Goal: Transaction & Acquisition: Download file/media

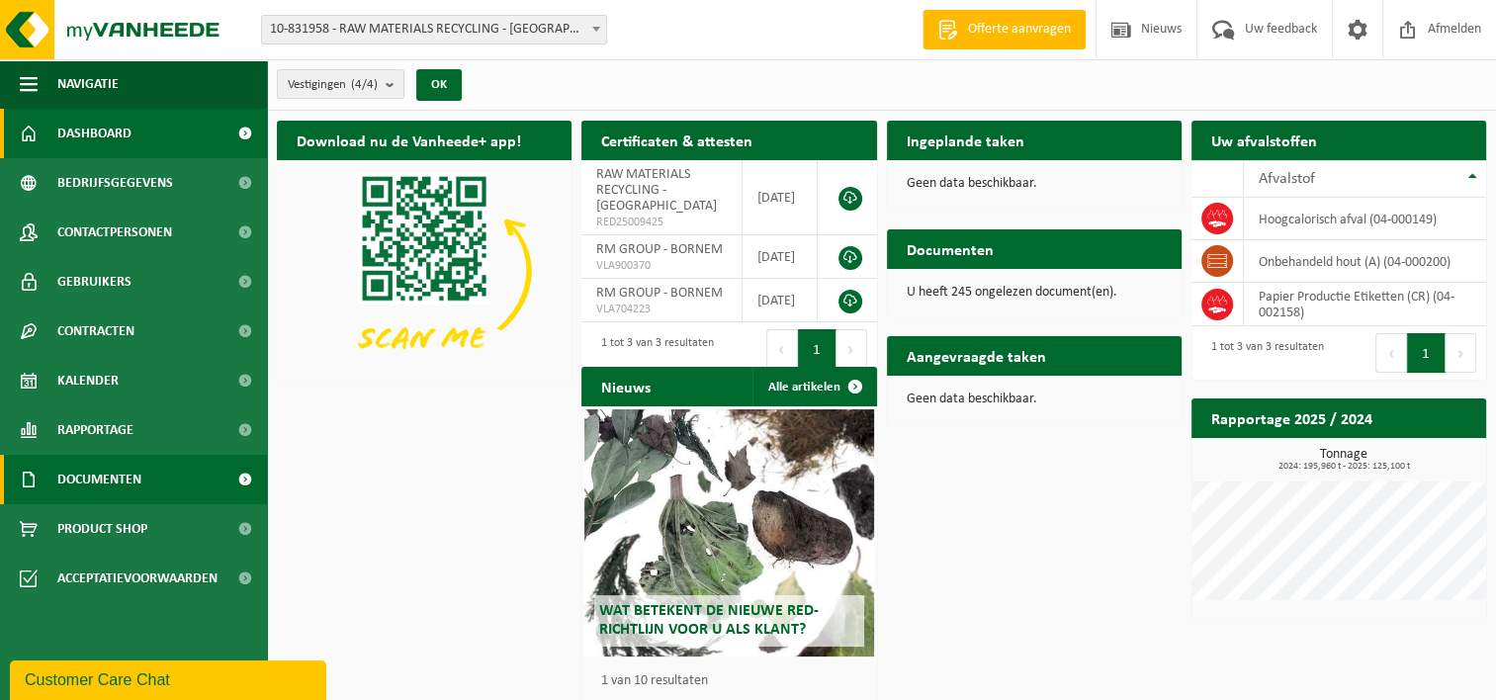
click at [141, 479] on span "Documenten" at bounding box center [99, 479] width 84 height 49
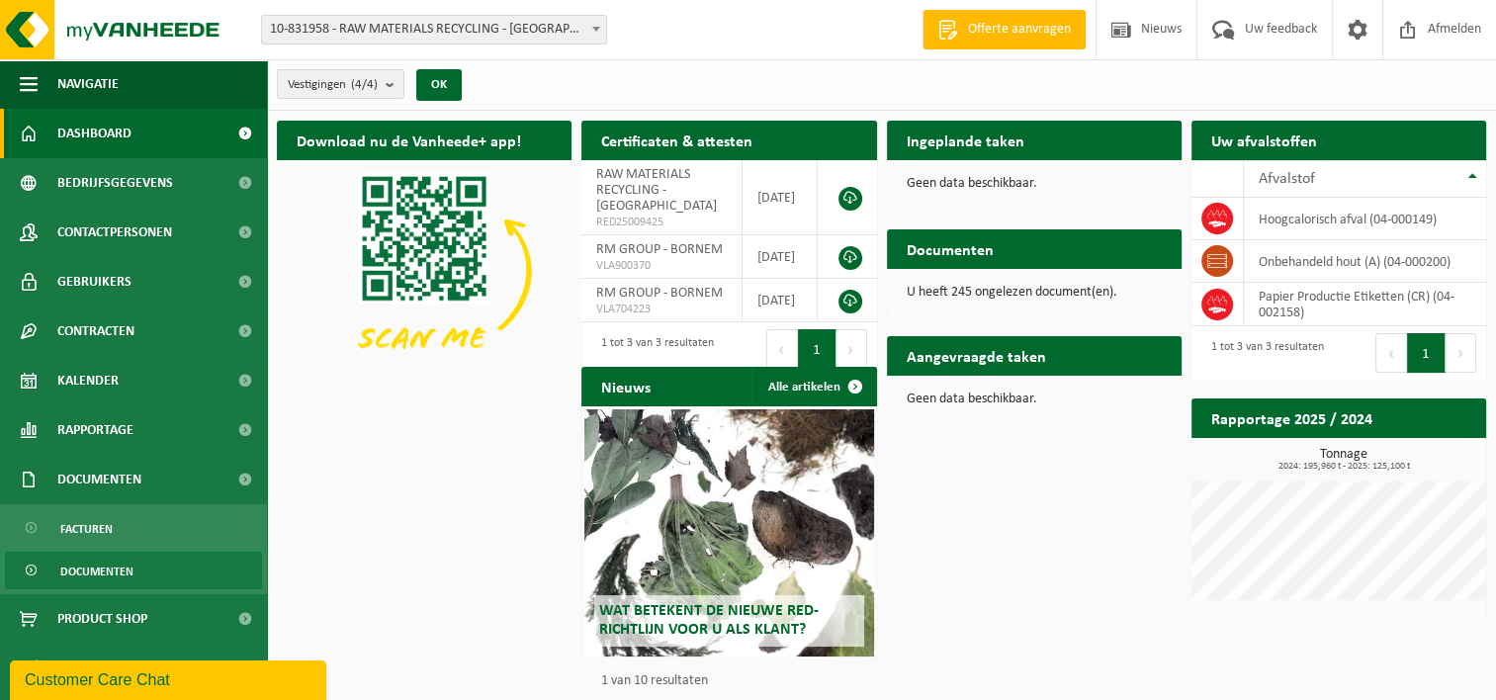
click at [104, 573] on span "Documenten" at bounding box center [96, 572] width 73 height 38
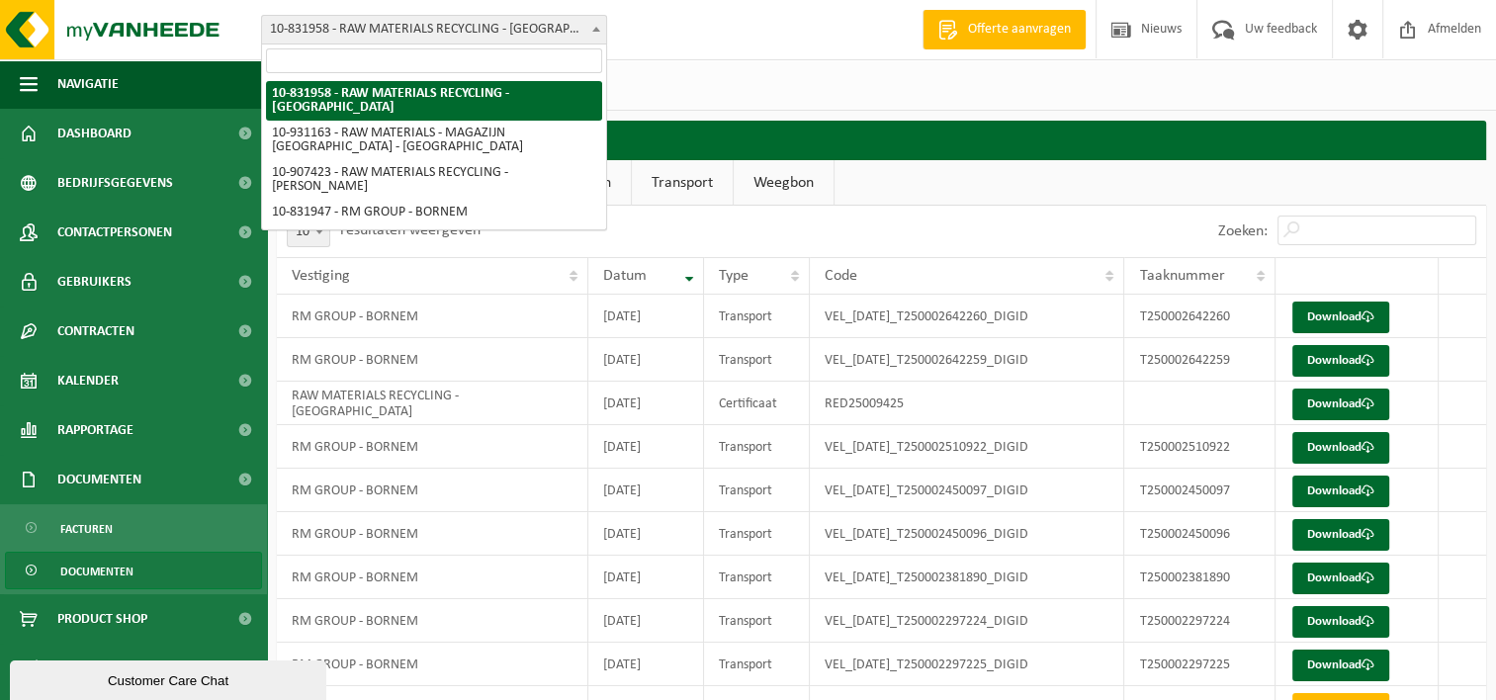
click at [521, 16] on span "10-831958 - RAW MATERIALS RECYCLING - [GEOGRAPHIC_DATA]" at bounding box center [434, 30] width 344 height 28
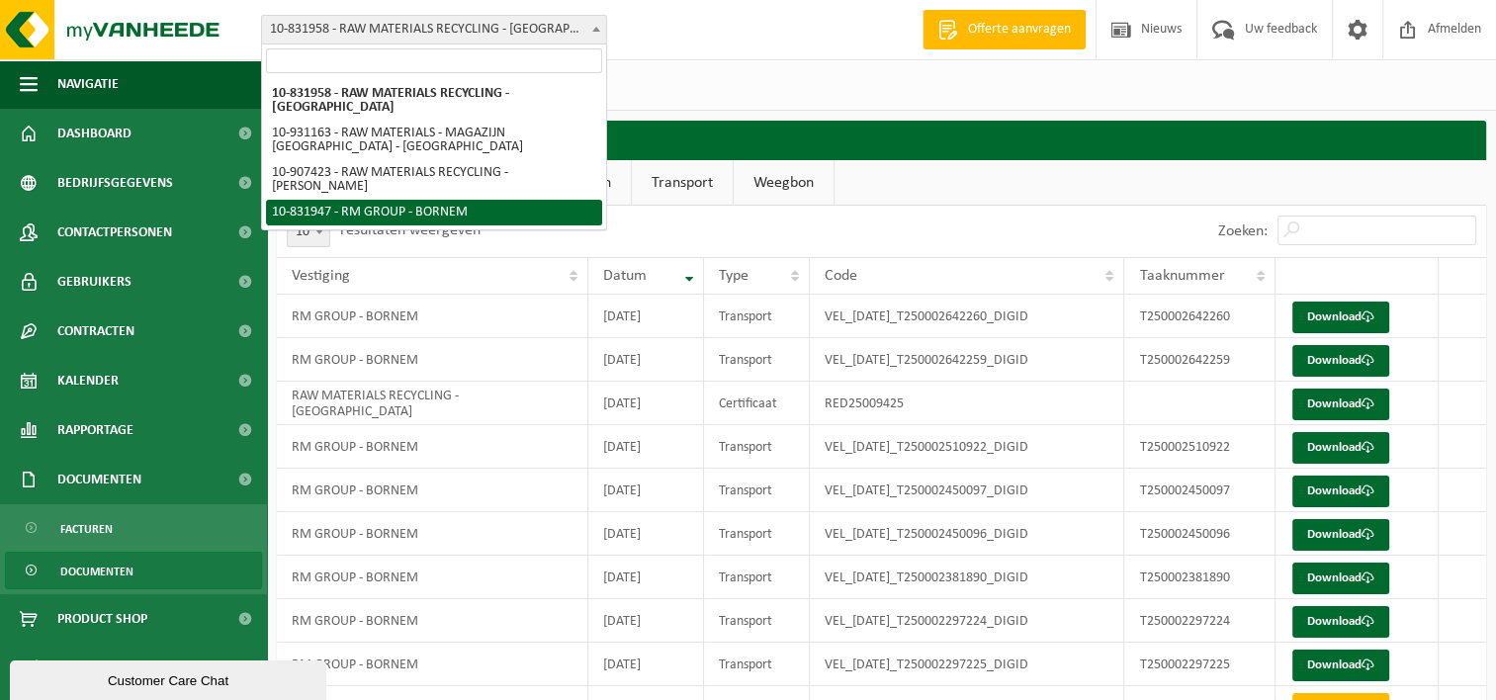
select select "91754"
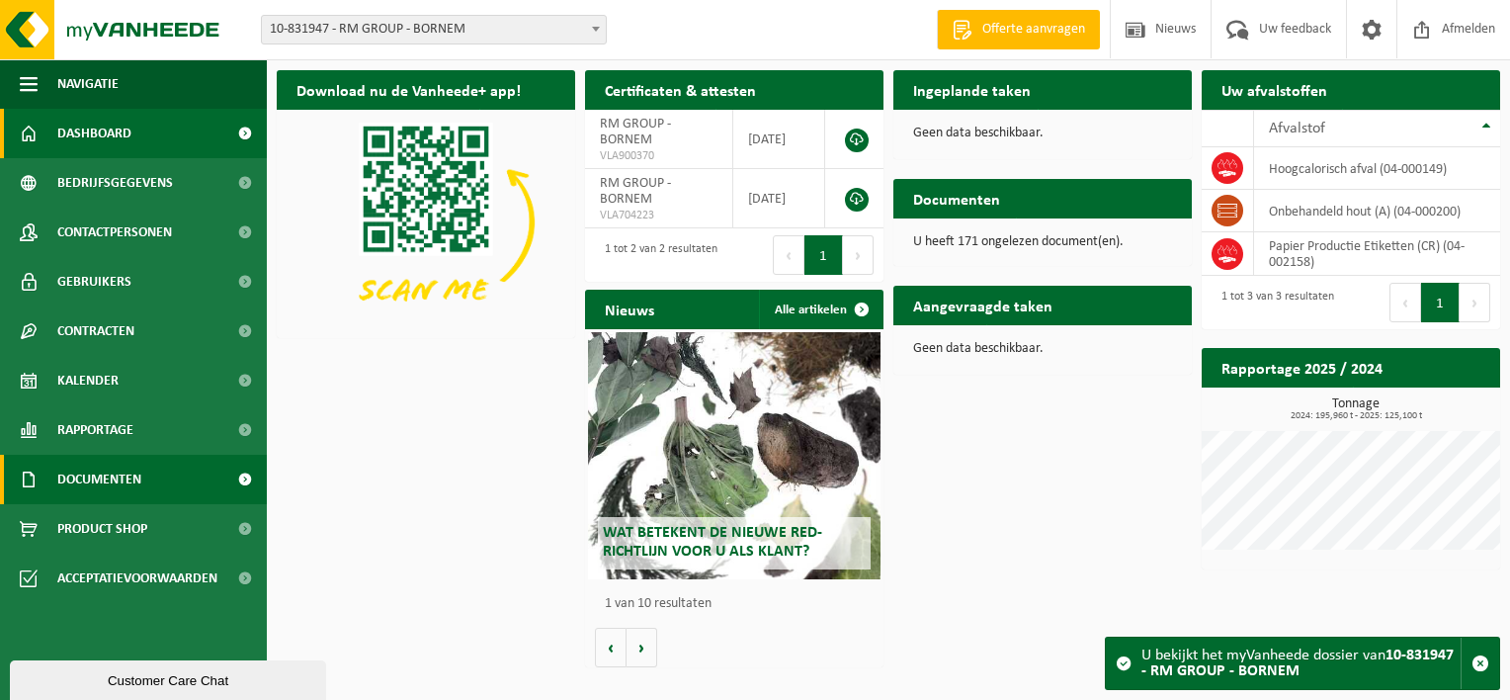
click at [107, 489] on span "Documenten" at bounding box center [99, 479] width 84 height 49
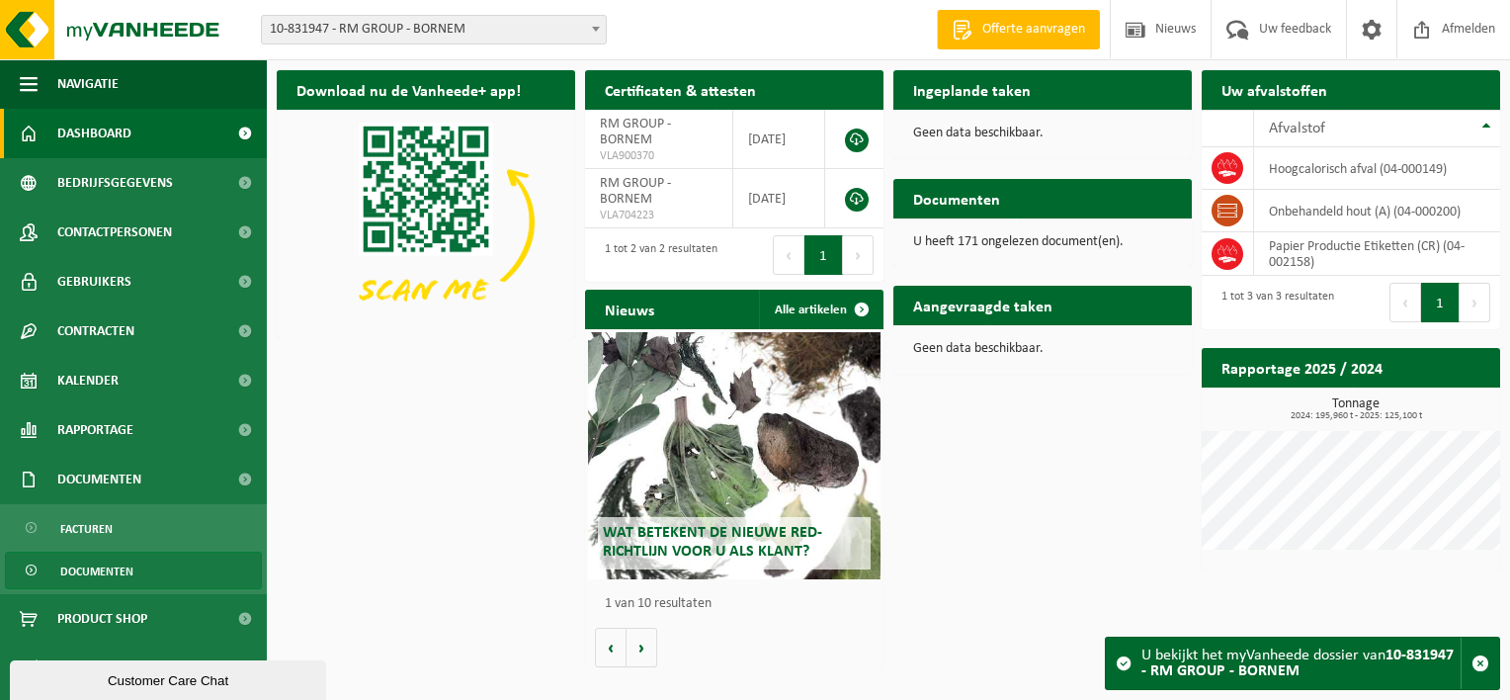
click at [117, 564] on span "Documenten" at bounding box center [96, 572] width 73 height 38
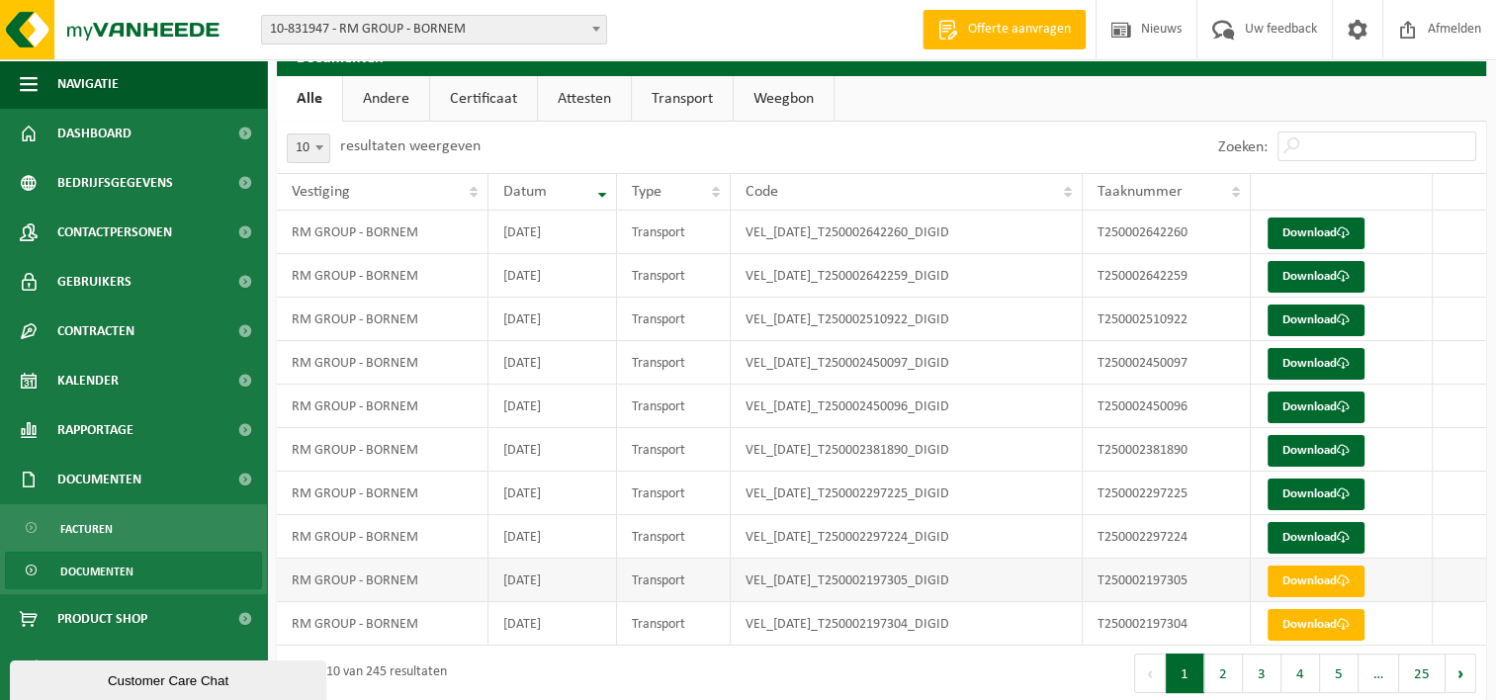
scroll to position [51, 0]
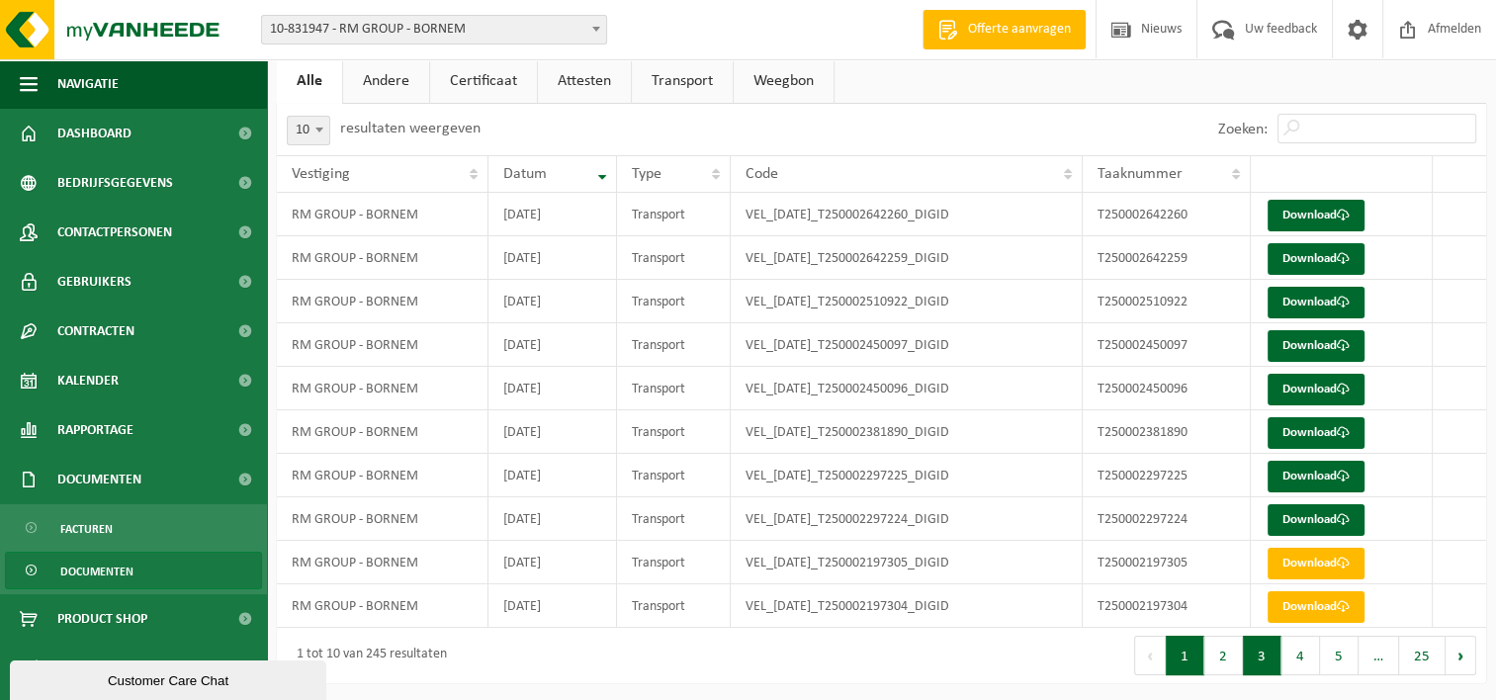
click at [1254, 646] on button "3" at bounding box center [1262, 656] width 39 height 40
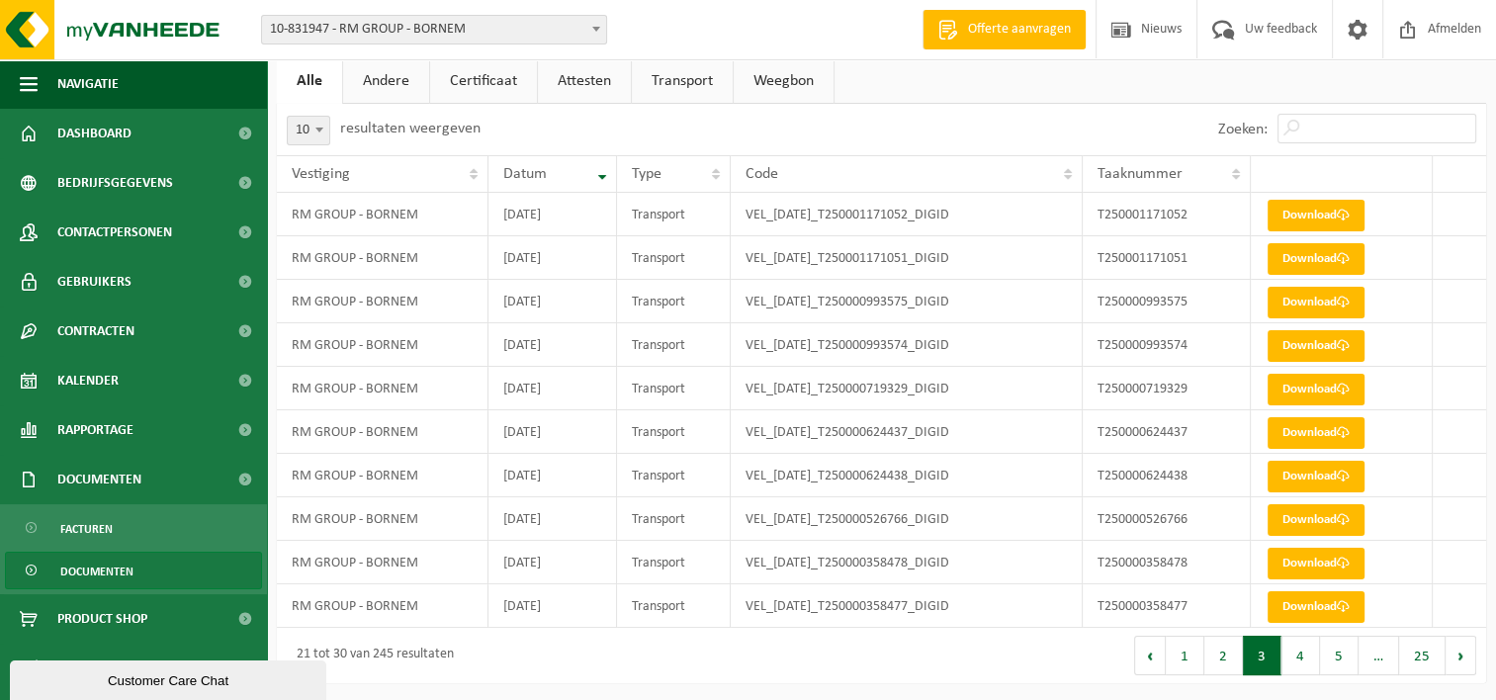
click at [1230, 649] on button "2" at bounding box center [1223, 656] width 39 height 40
click at [1261, 657] on button "3" at bounding box center [1262, 656] width 39 height 40
click at [1332, 344] on link "Download" at bounding box center [1315, 346] width 97 height 32
click at [1325, 301] on link "Download" at bounding box center [1315, 303] width 97 height 32
click at [1314, 258] on link "Download" at bounding box center [1315, 259] width 97 height 32
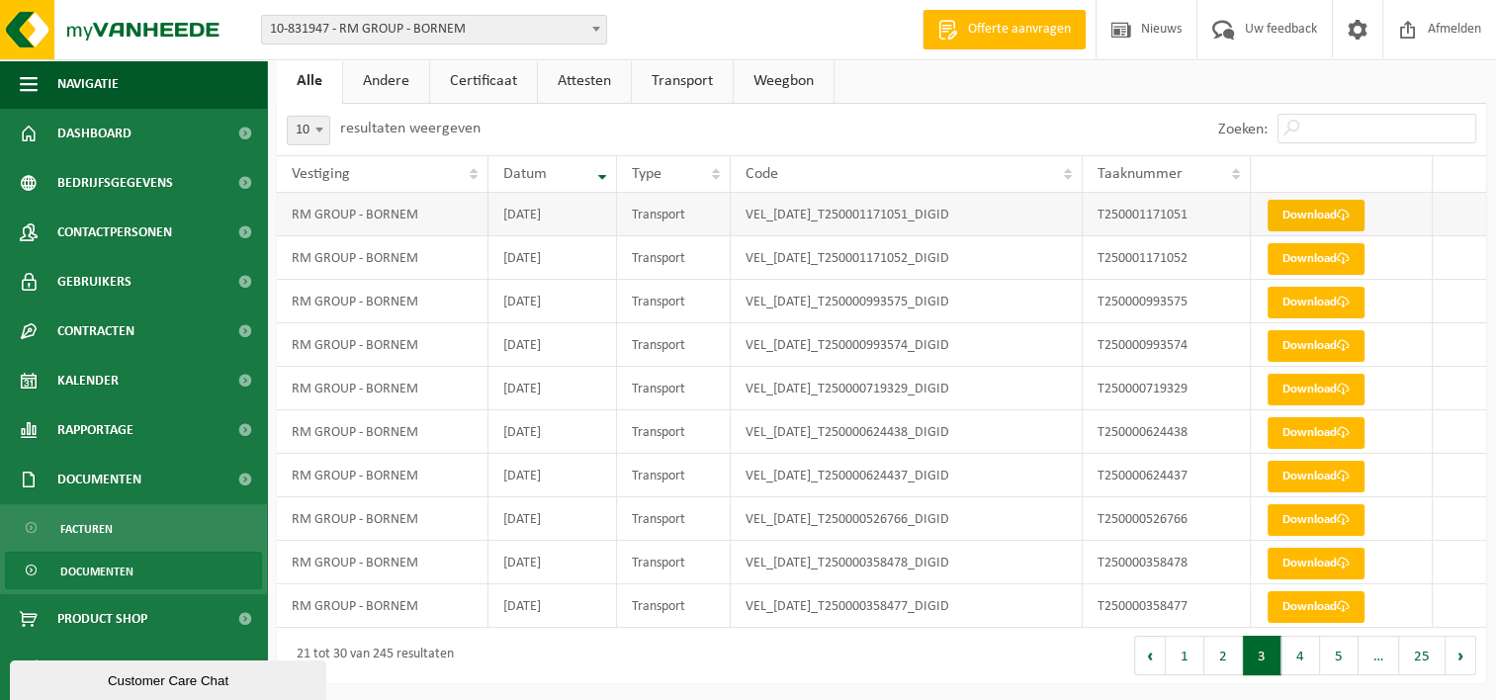
click at [1307, 211] on link "Download" at bounding box center [1315, 216] width 97 height 32
click at [1222, 653] on button "2" at bounding box center [1223, 656] width 39 height 40
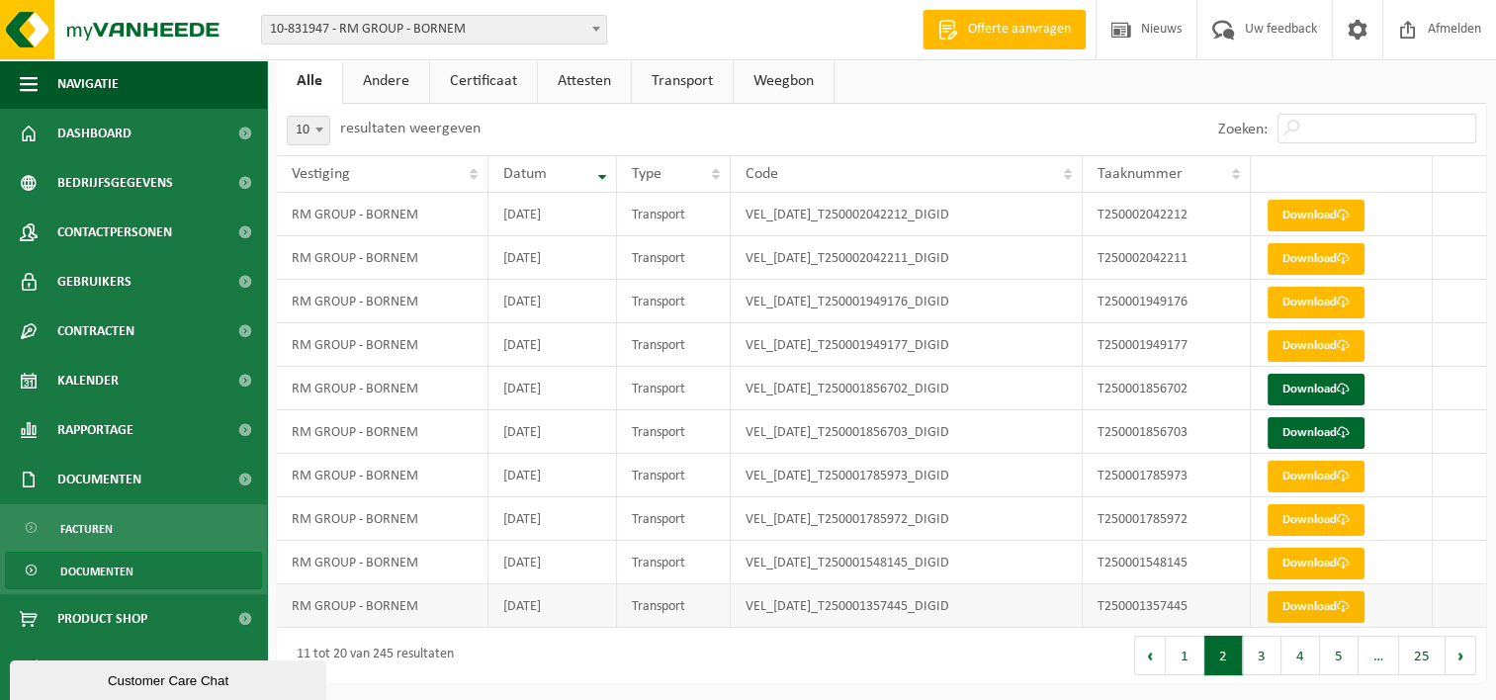
click at [1291, 602] on link "Download" at bounding box center [1315, 607] width 97 height 32
click at [1289, 564] on link "Download" at bounding box center [1315, 564] width 97 height 32
click at [1310, 514] on link "Download" at bounding box center [1315, 520] width 97 height 32
click at [1291, 381] on link "Download" at bounding box center [1315, 390] width 97 height 32
click at [1314, 477] on link "Download" at bounding box center [1315, 477] width 97 height 32
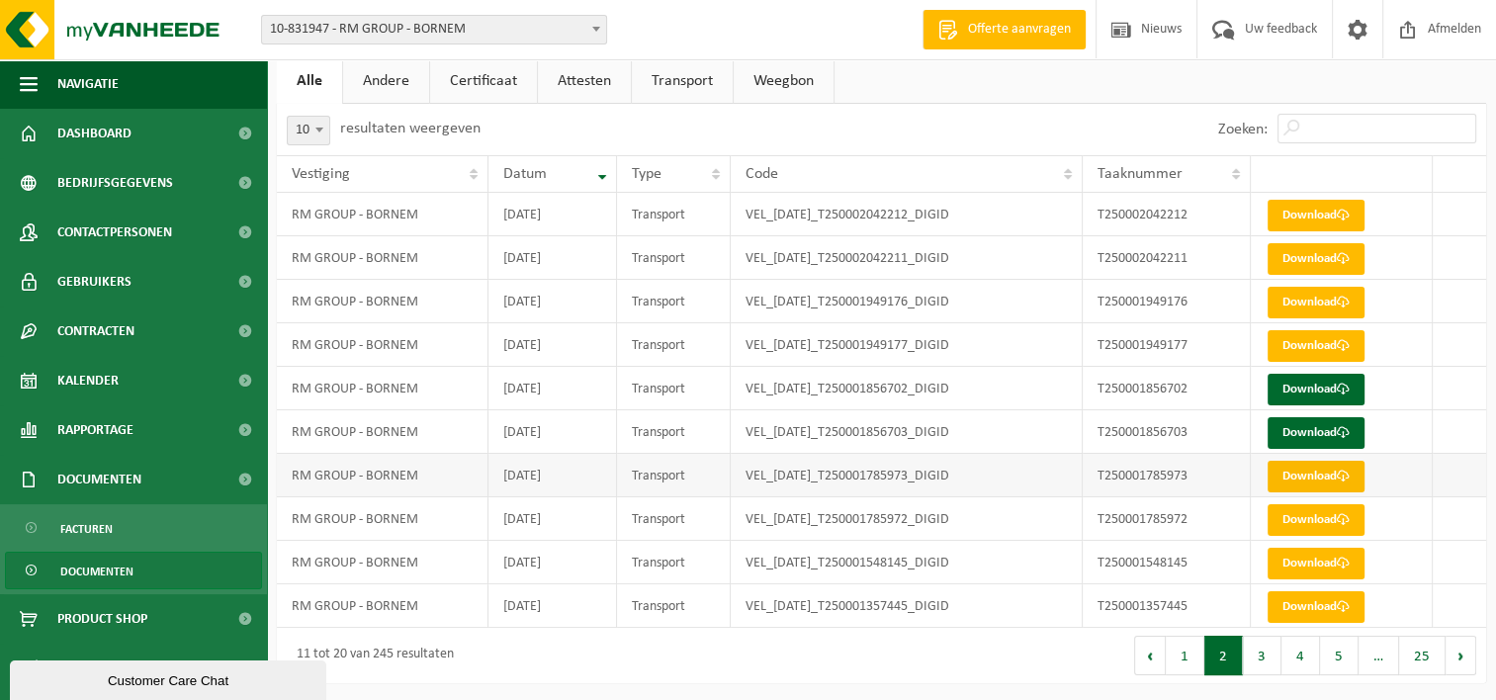
click at [1289, 471] on link "Download" at bounding box center [1315, 477] width 97 height 32
click at [1307, 514] on link "Download" at bounding box center [1315, 520] width 97 height 32
click at [1316, 476] on link "Download" at bounding box center [1315, 477] width 97 height 32
click at [1308, 421] on link "Download" at bounding box center [1315, 433] width 97 height 32
click at [1305, 383] on link "Download" at bounding box center [1315, 390] width 97 height 32
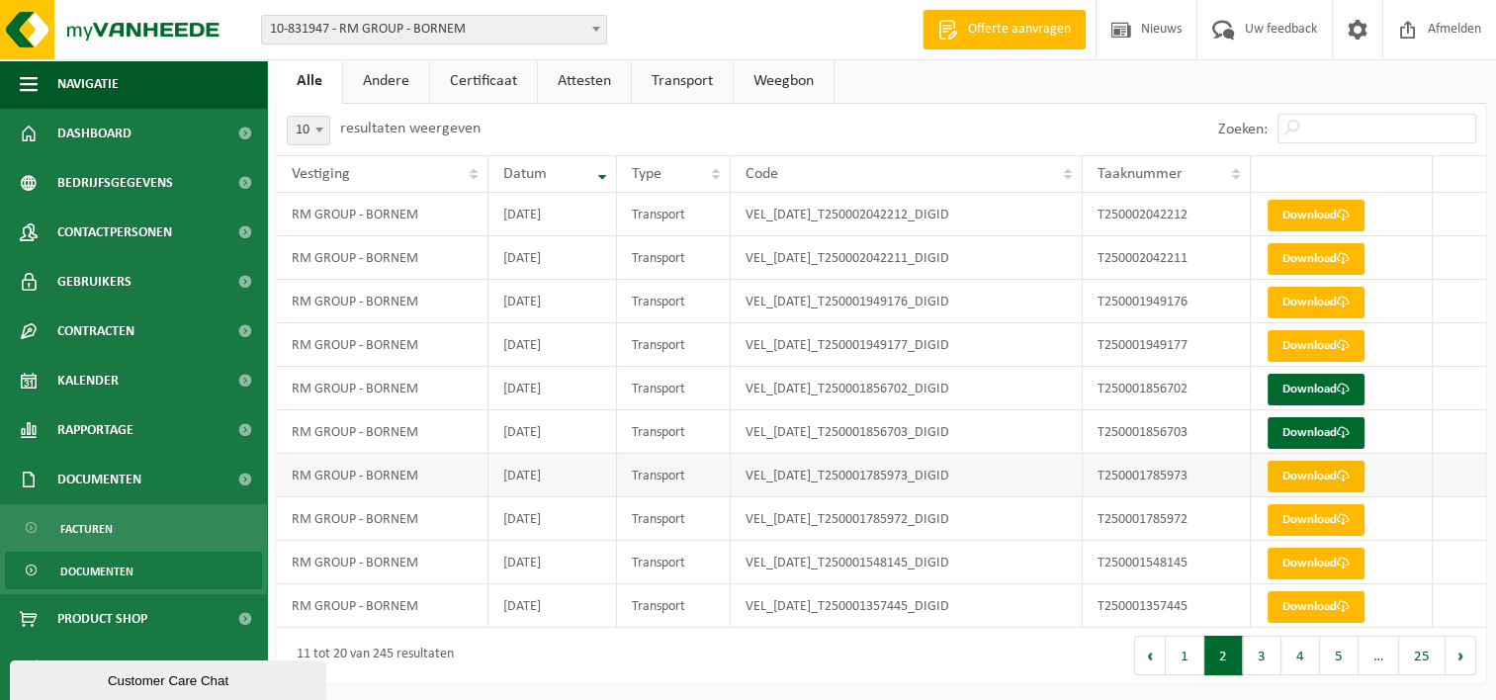
click at [1317, 473] on link "Download" at bounding box center [1315, 477] width 97 height 32
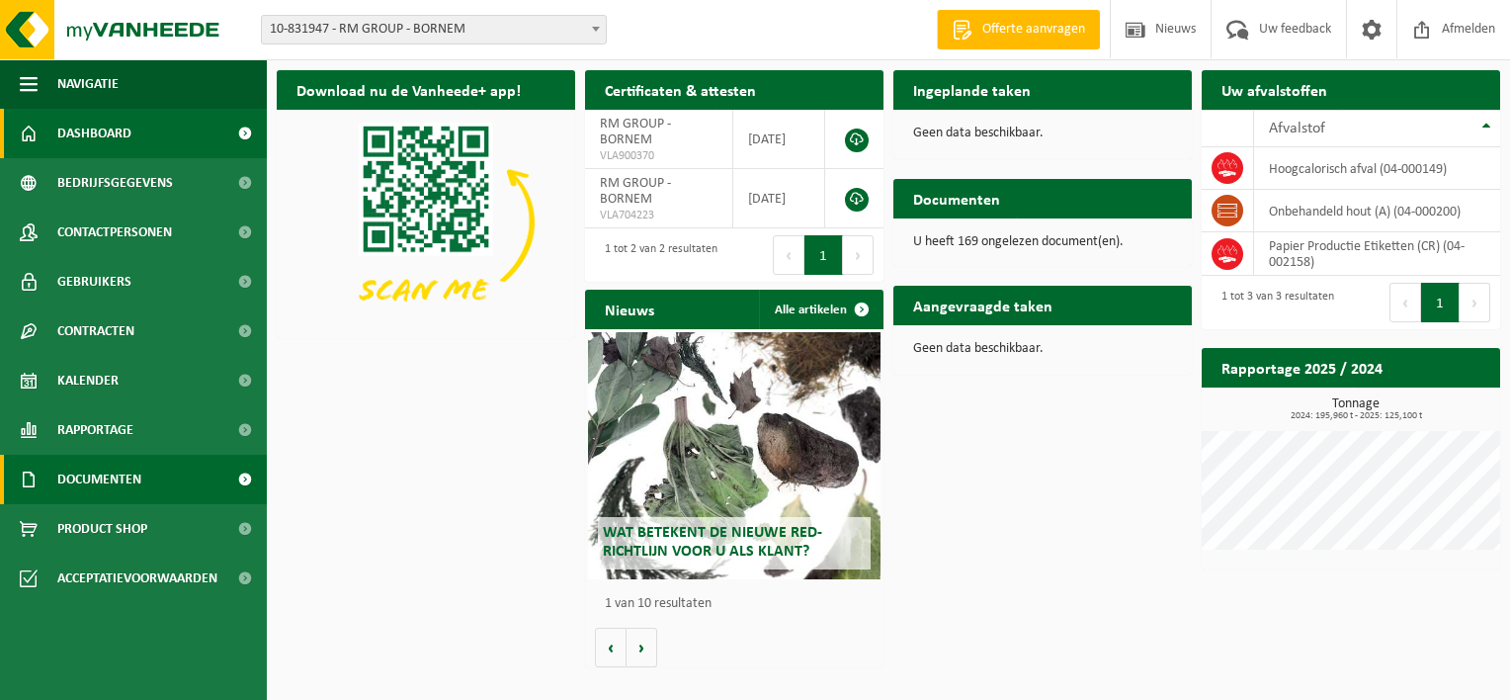
click at [126, 471] on span "Documenten" at bounding box center [99, 479] width 84 height 49
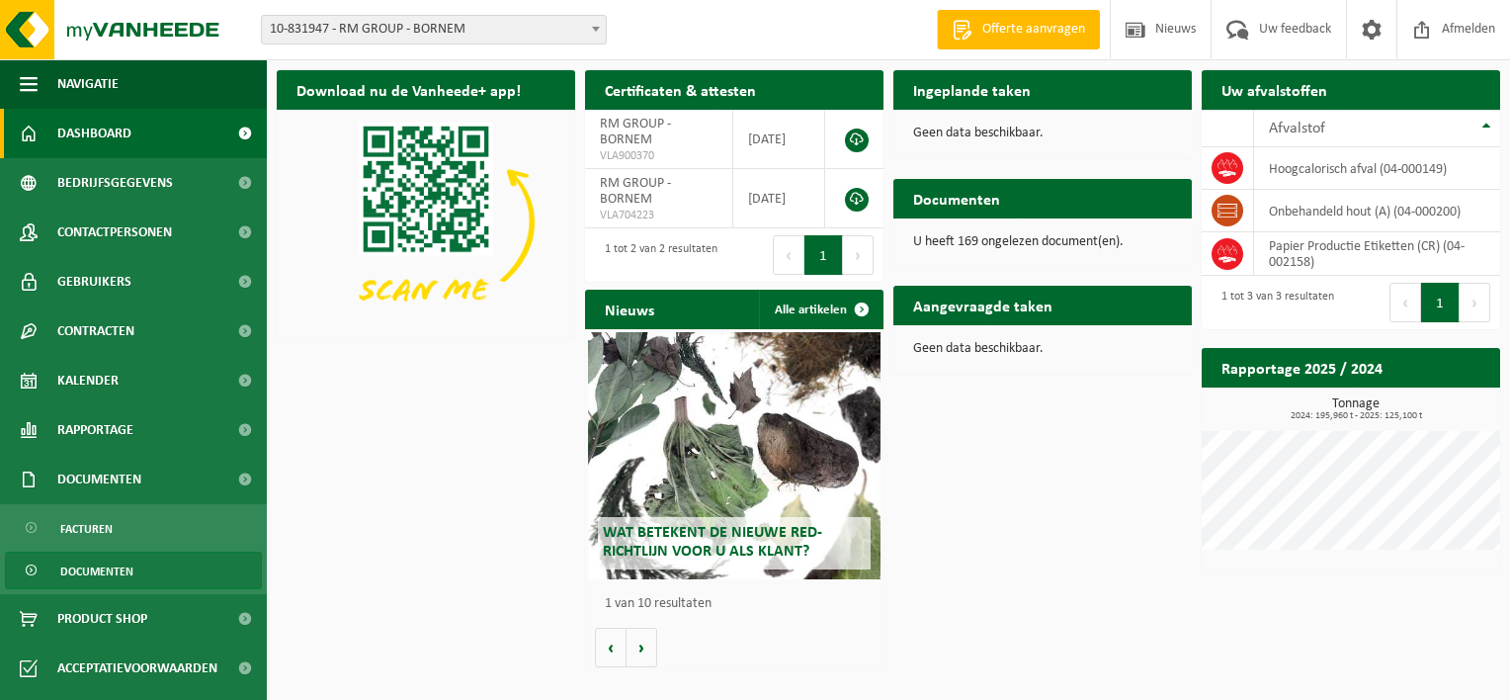
click at [99, 574] on span "Documenten" at bounding box center [96, 572] width 73 height 38
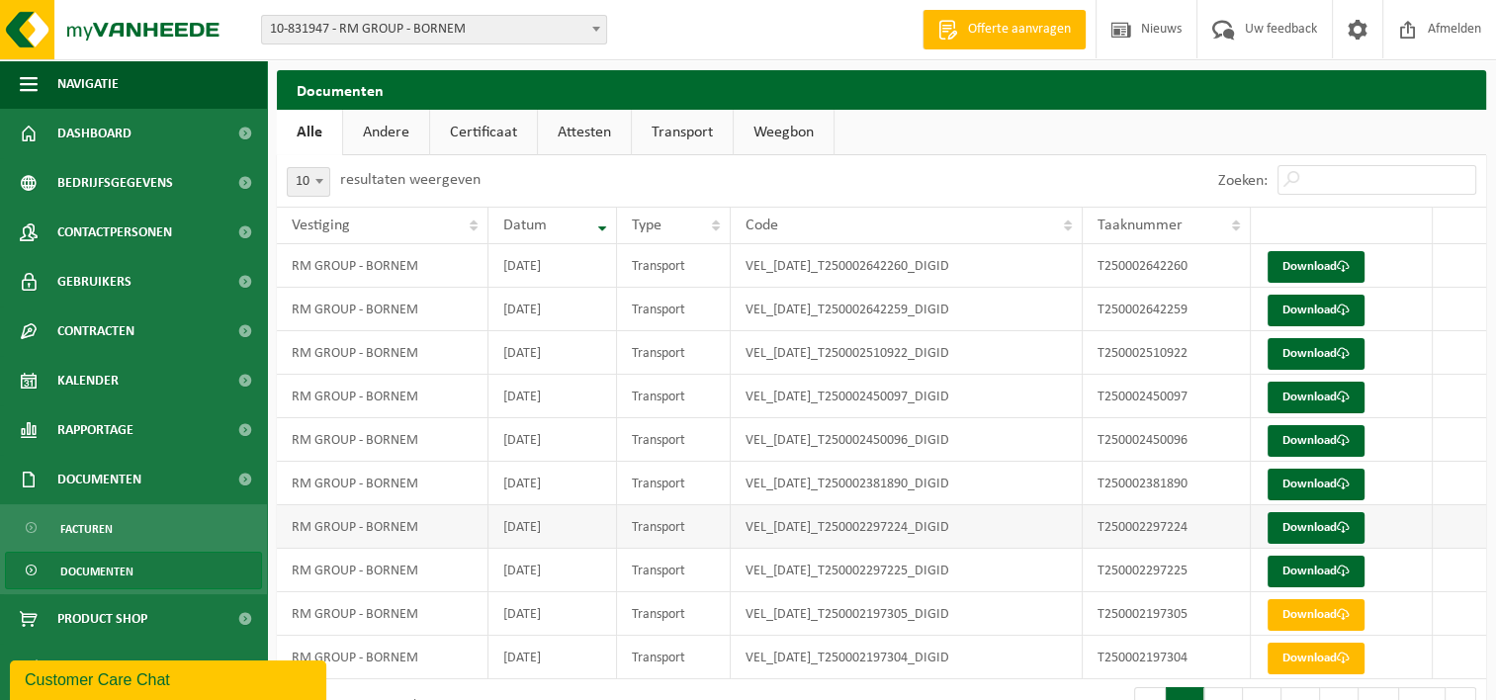
scroll to position [51, 0]
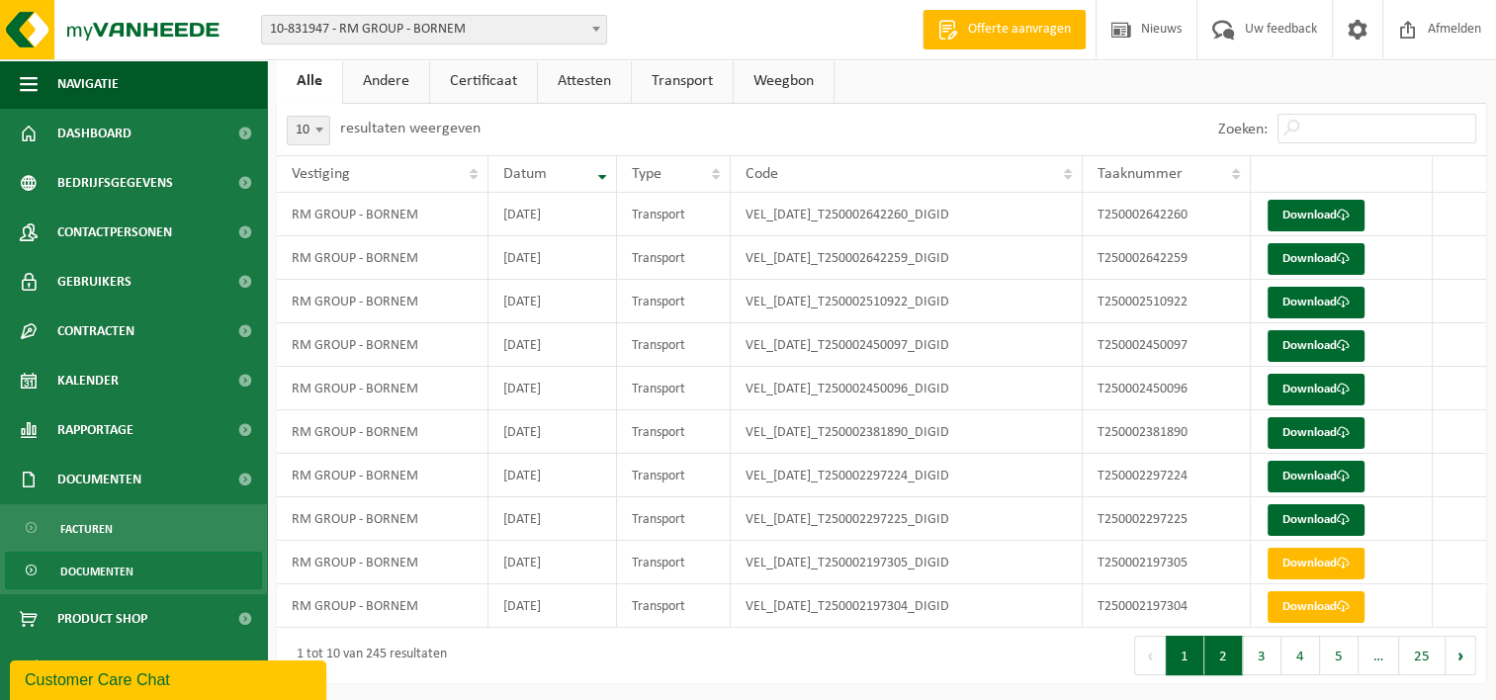
click at [1223, 647] on button "2" at bounding box center [1223, 656] width 39 height 40
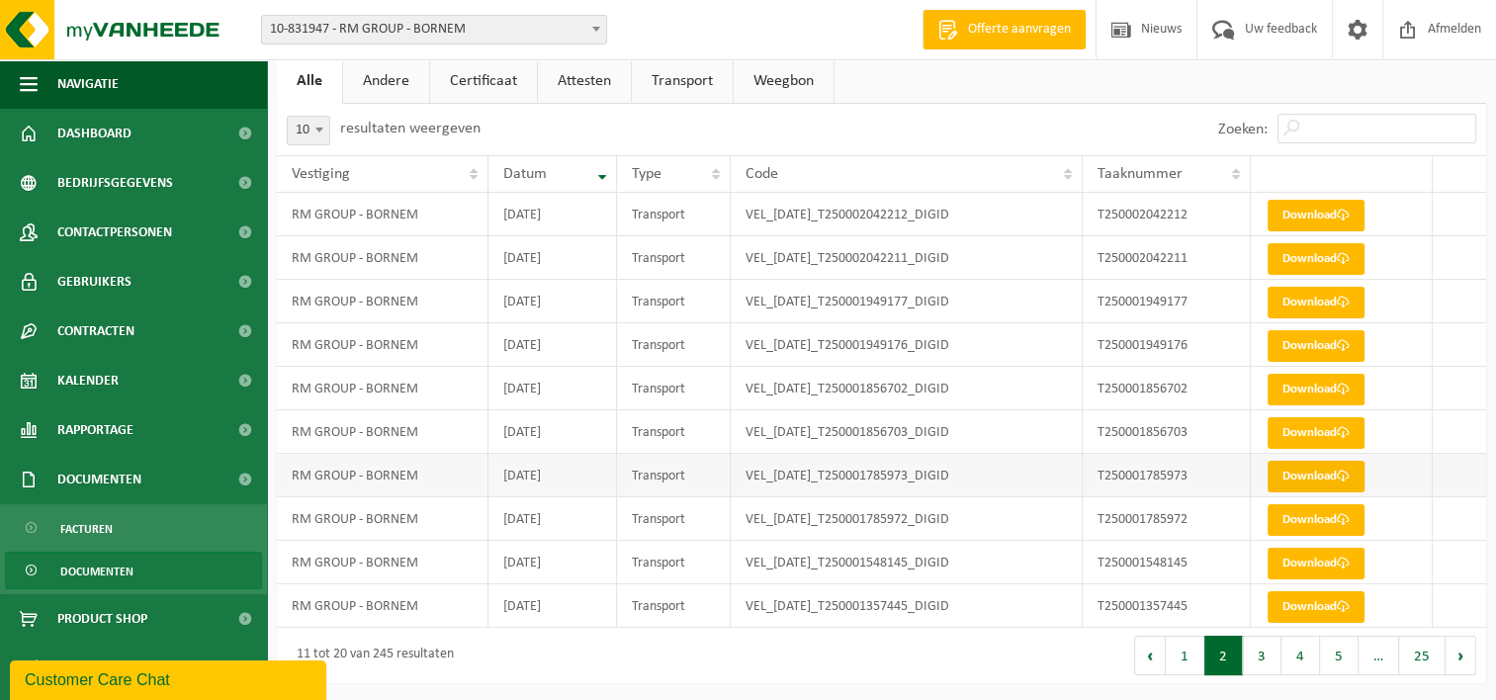
click at [1308, 463] on link "Download" at bounding box center [1315, 477] width 97 height 32
drag, startPoint x: 1205, startPoint y: 472, endPoint x: 1081, endPoint y: 472, distance: 123.6
click at [1082, 472] on td "T250001785973" at bounding box center [1166, 475] width 168 height 43
drag, startPoint x: 1081, startPoint y: 472, endPoint x: 1147, endPoint y: 474, distance: 65.3
copy td "T250001785973"
